Goal: Task Accomplishment & Management: Use online tool/utility

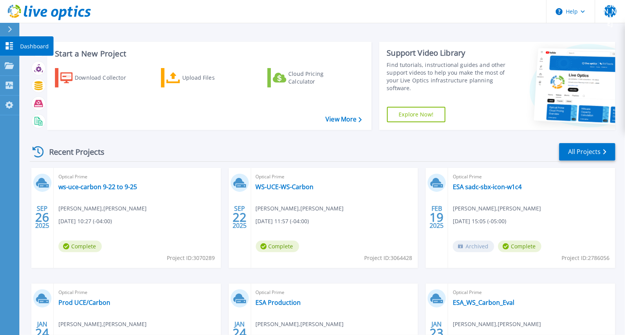
click at [11, 45] on icon at bounding box center [9, 45] width 9 height 7
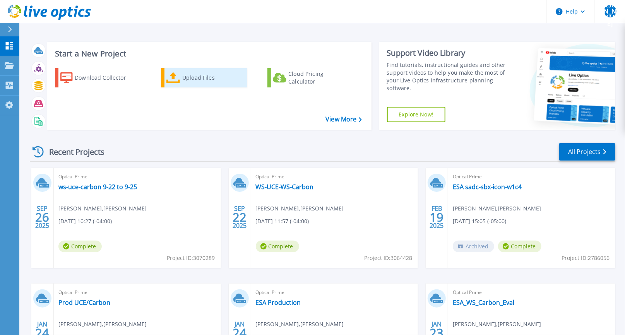
click at [210, 78] on div "Upload Files" at bounding box center [213, 77] width 62 height 15
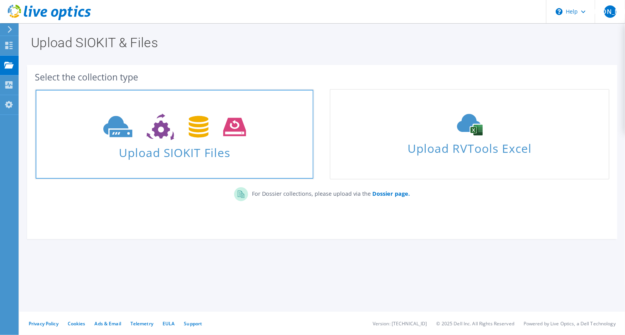
click at [154, 152] on span "Upload SIOKIT Files" at bounding box center [175, 150] width 278 height 17
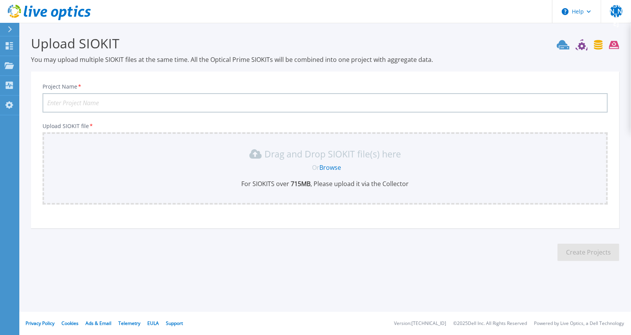
click at [70, 106] on input "Project Name *" at bounding box center [326, 102] width 566 height 19
type input "SA-UCE and SA Carbon"
click at [328, 166] on link "Browse" at bounding box center [331, 167] width 22 height 9
